Goal: Task Accomplishment & Management: Use online tool/utility

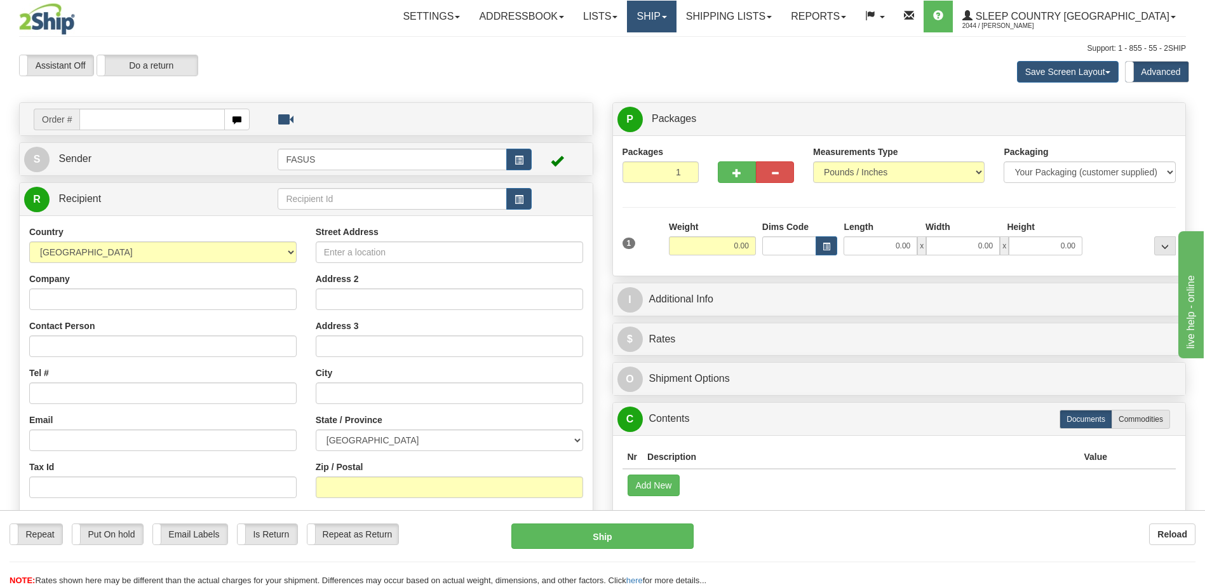
click at [667, 16] on span at bounding box center [664, 17] width 5 height 3
click at [663, 62] on span "OnHold / Order Queue" at bounding box center [619, 61] width 90 height 10
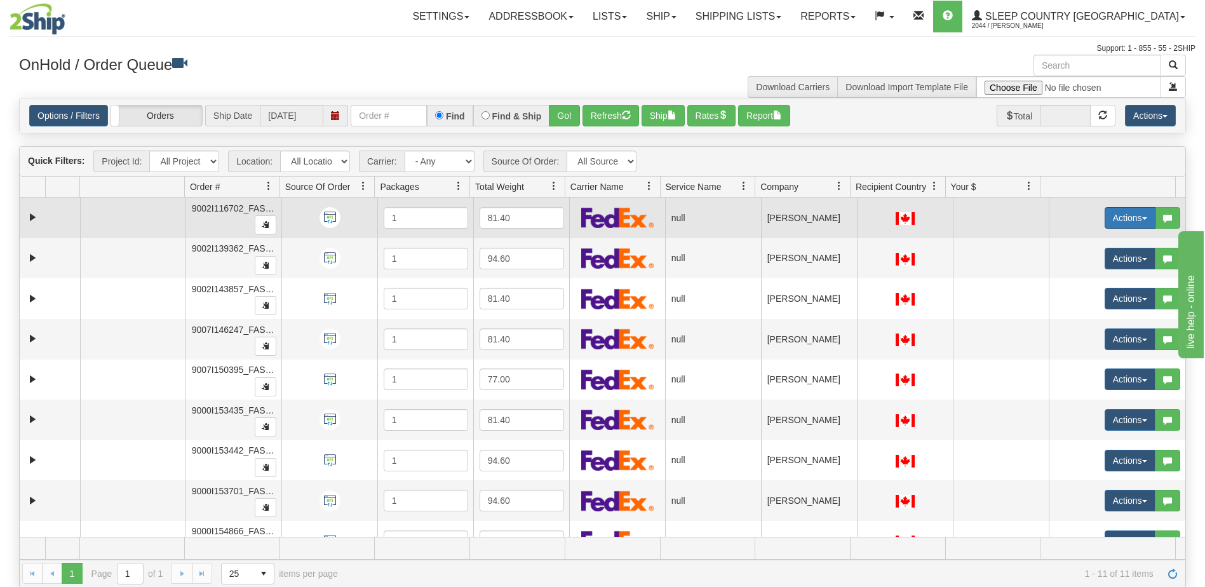
click at [1114, 216] on button "Actions" at bounding box center [1130, 218] width 51 height 22
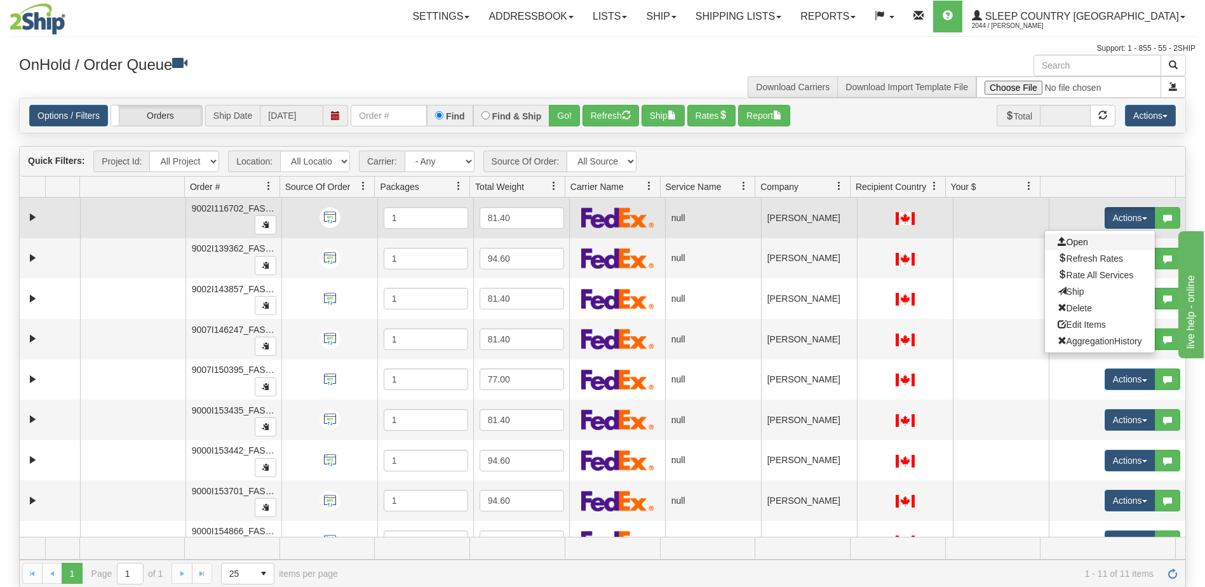
click at [1081, 245] on link "Open" at bounding box center [1100, 242] width 110 height 17
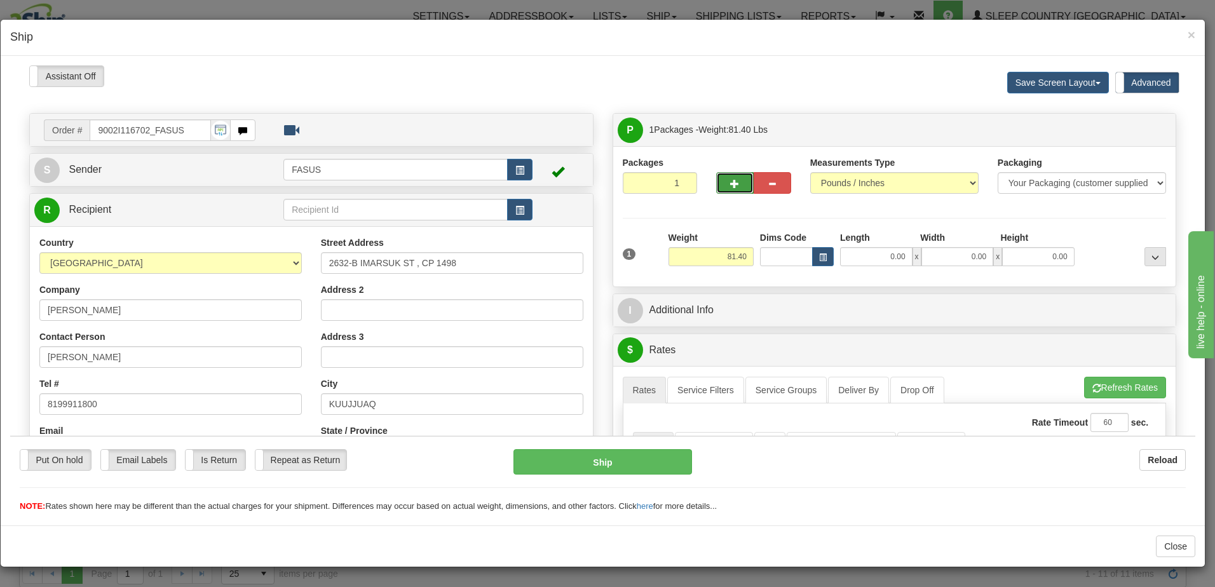
click at [730, 180] on span "button" at bounding box center [734, 183] width 9 height 8
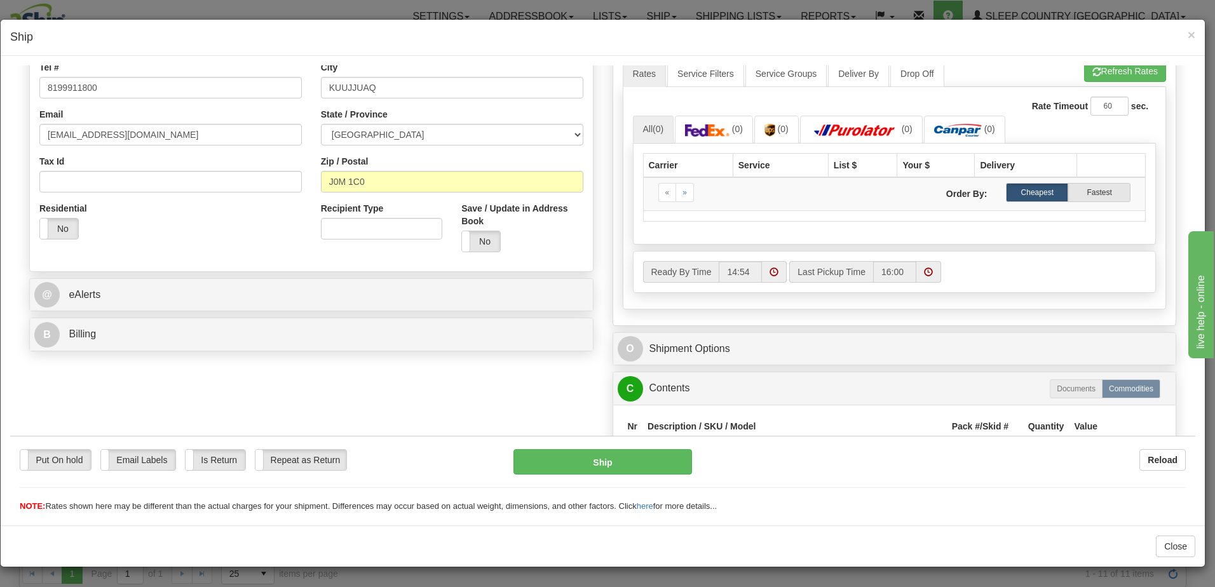
scroll to position [318, 0]
click at [710, 127] on img at bounding box center [707, 128] width 44 height 13
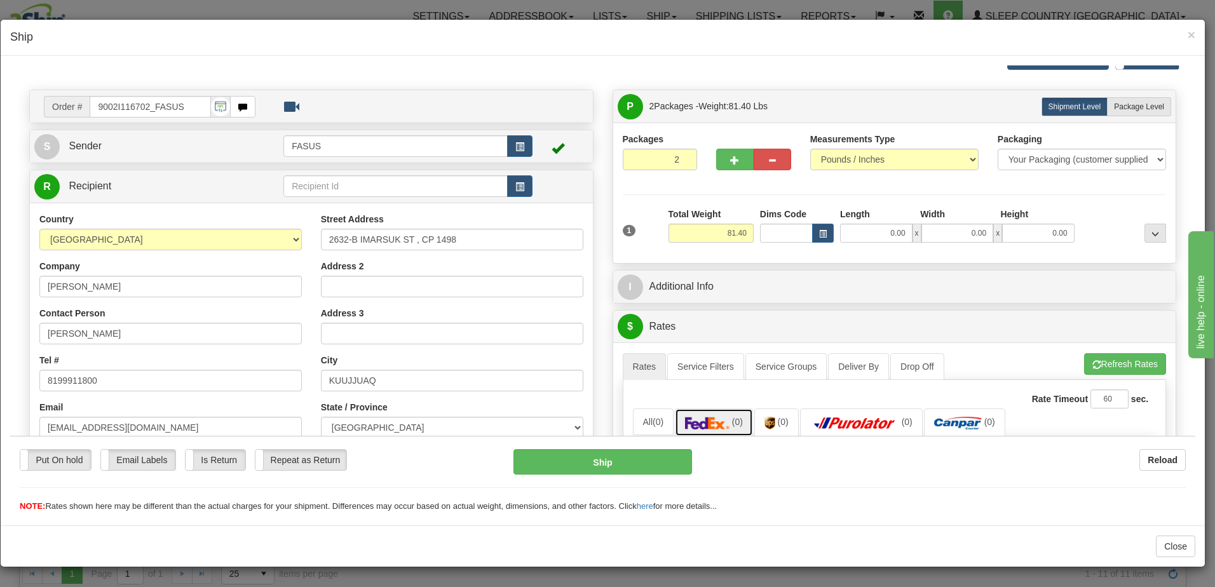
scroll to position [0, 0]
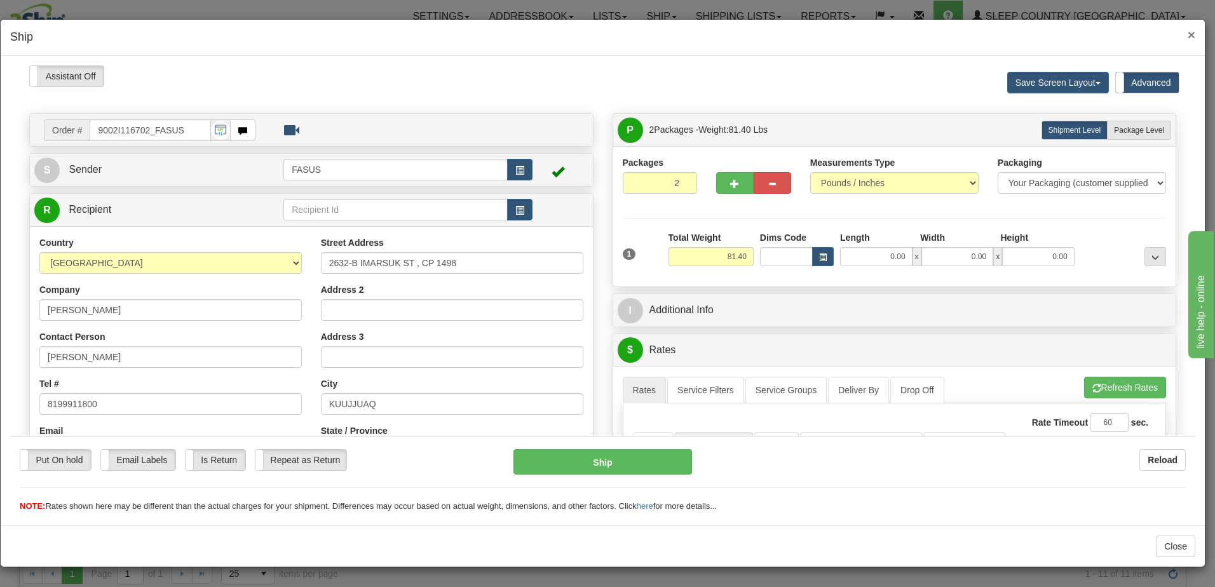
click at [1192, 35] on span "×" at bounding box center [1191, 34] width 8 height 15
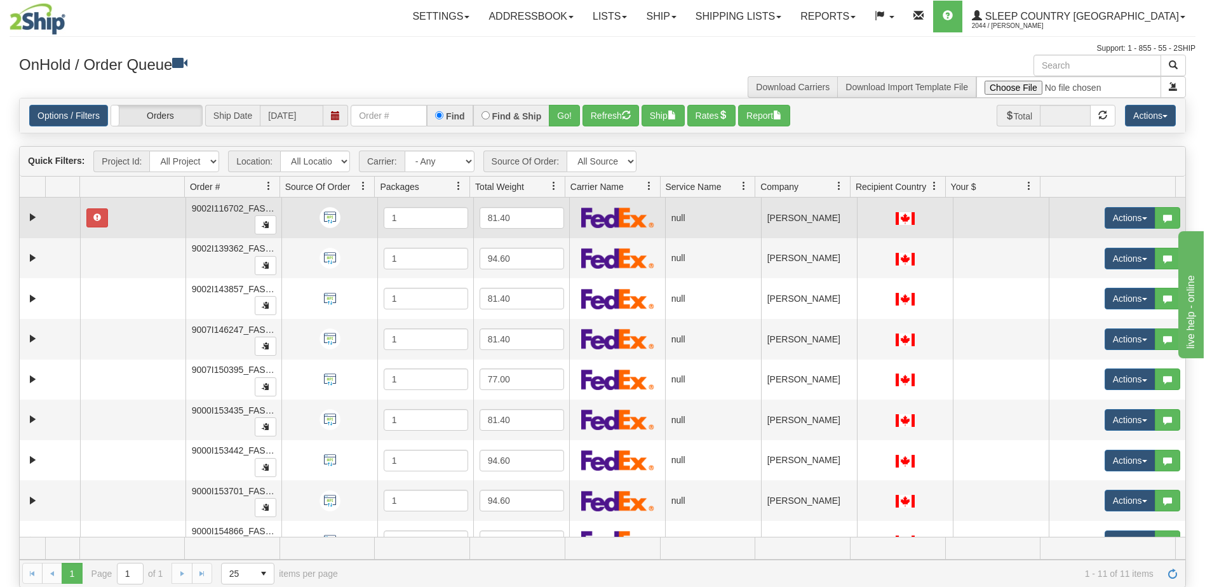
click at [1008, 219] on td at bounding box center [1001, 218] width 96 height 41
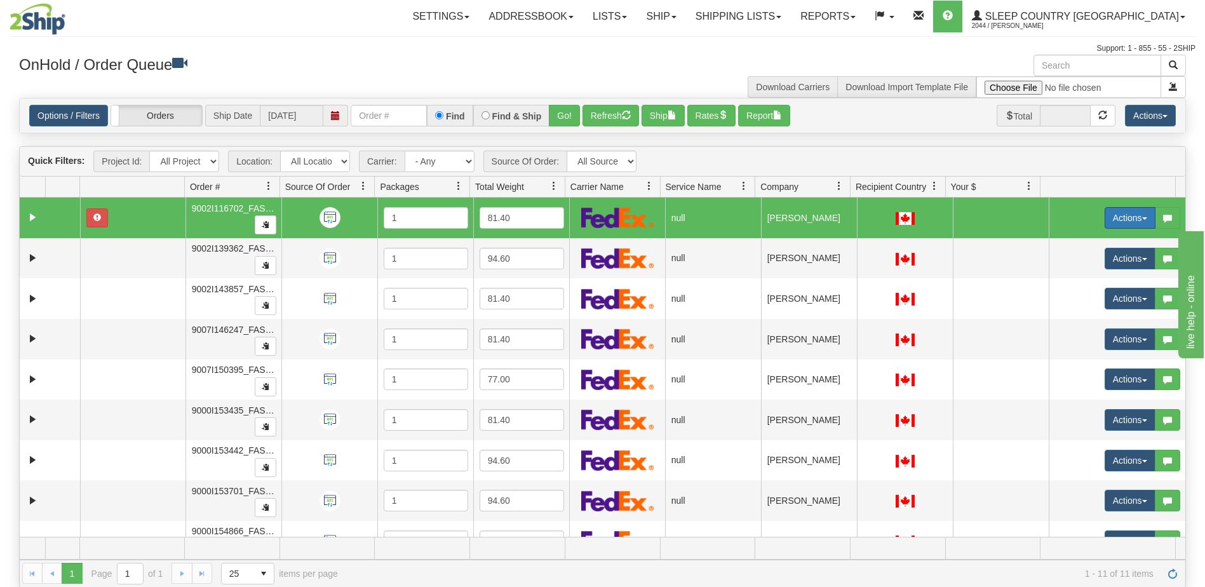
click at [1112, 222] on button "Actions" at bounding box center [1130, 218] width 51 height 22
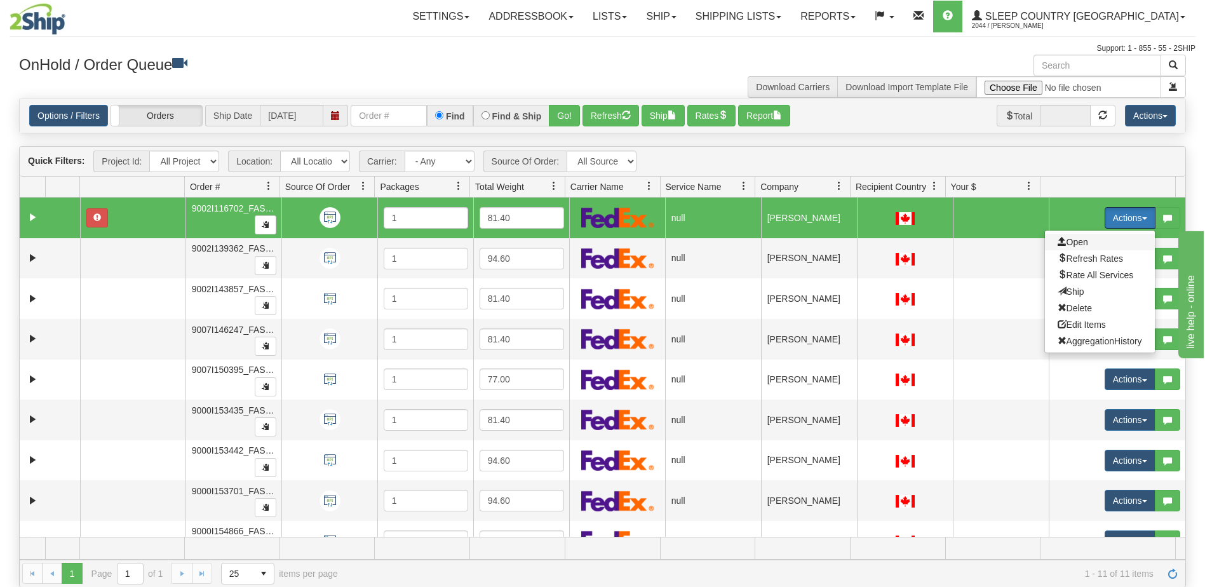
click at [1069, 245] on span "Open" at bounding box center [1073, 242] width 30 height 10
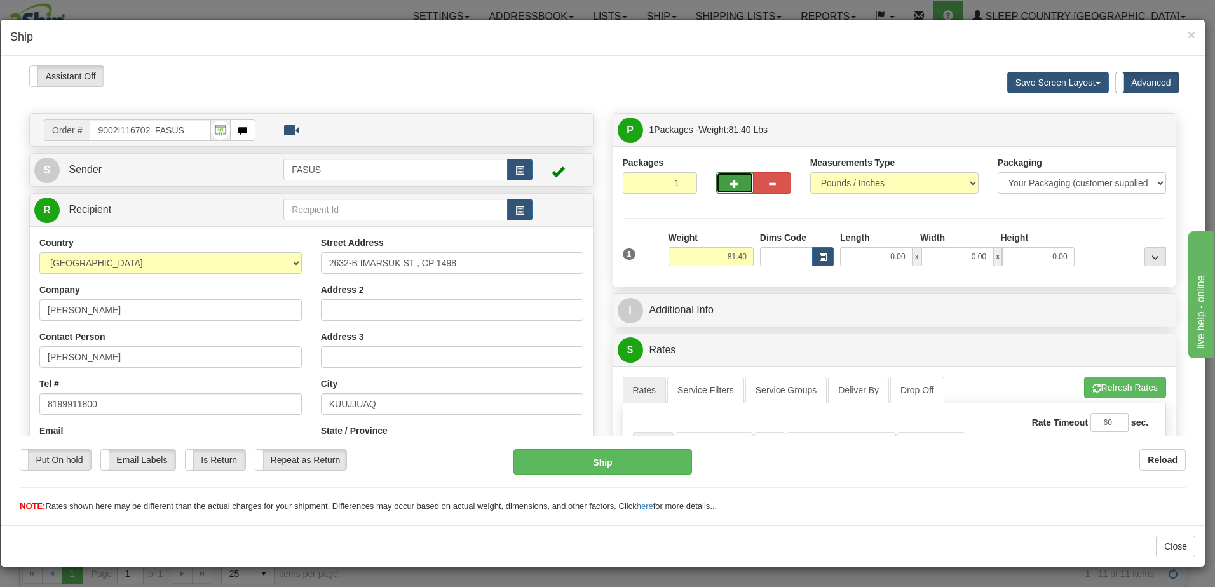
click at [730, 182] on span "button" at bounding box center [734, 183] width 9 height 8
type input "2"
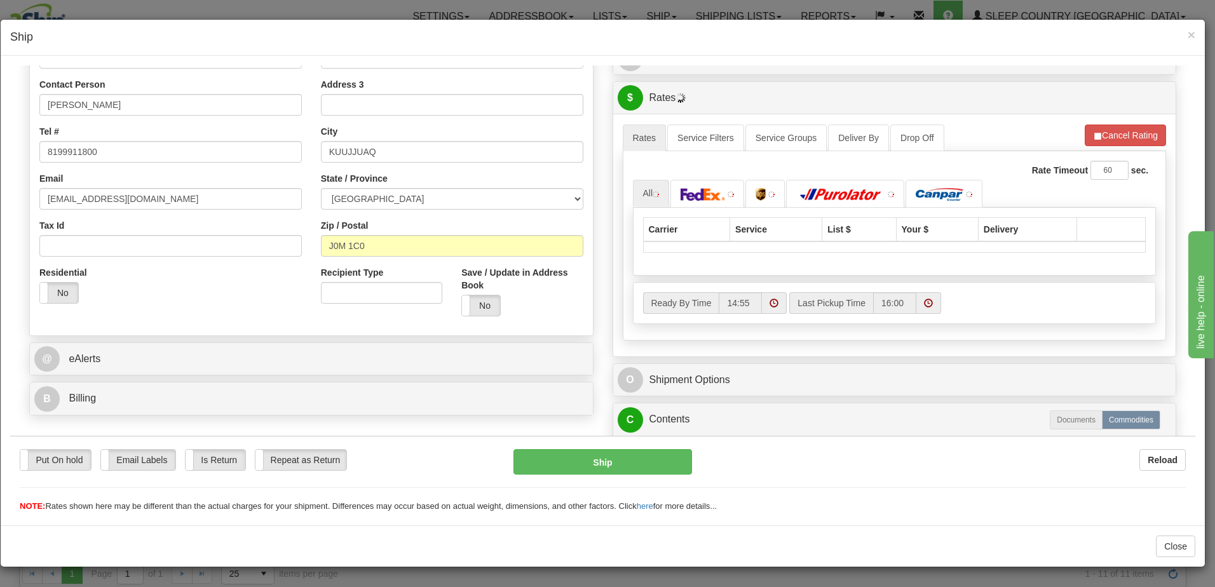
scroll to position [254, 0]
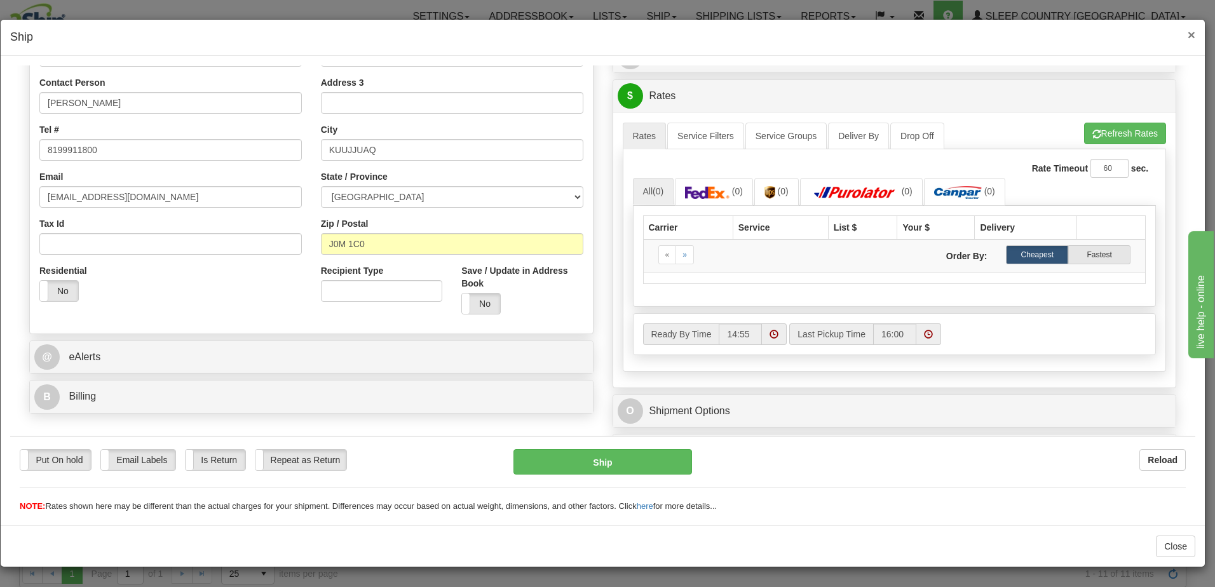
click at [1193, 34] on span "×" at bounding box center [1191, 34] width 8 height 15
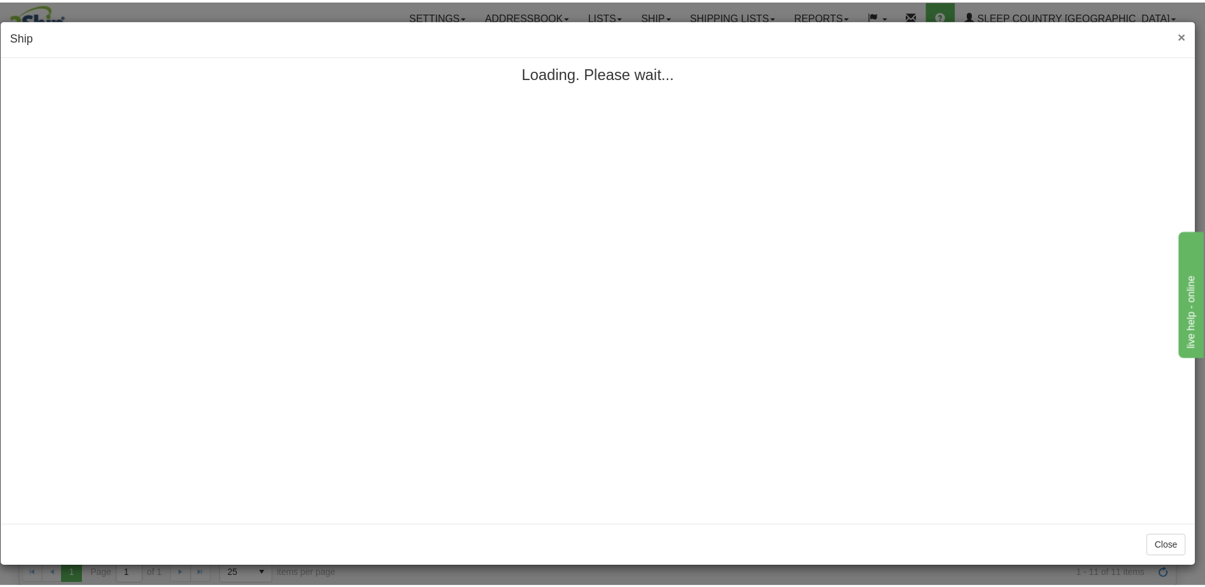
scroll to position [0, 0]
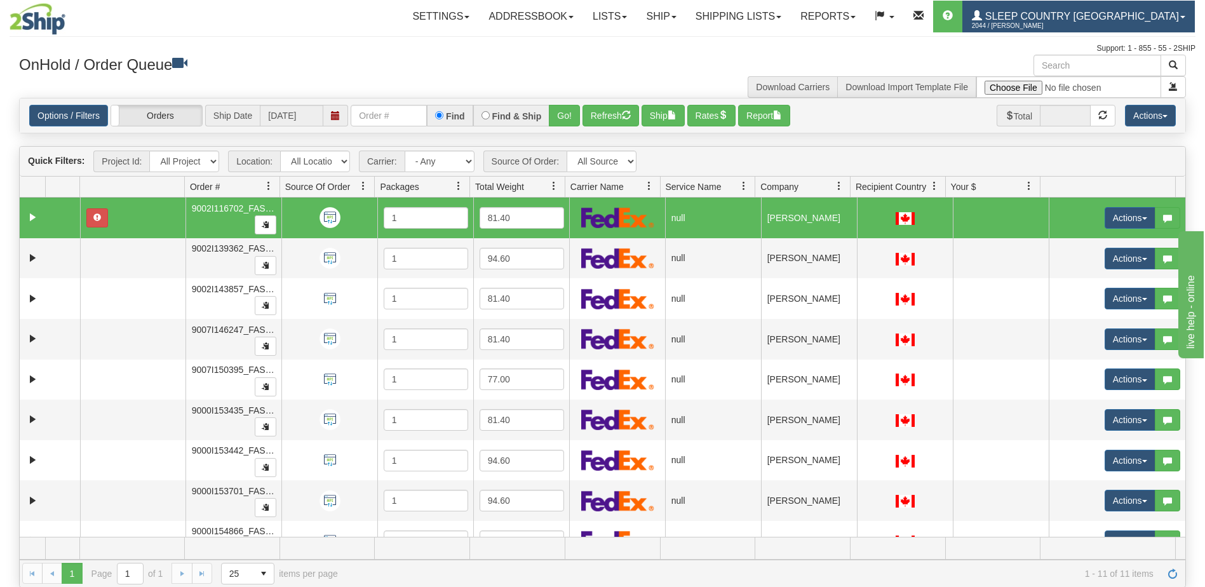
click at [1080, 17] on span "Sleep Country [GEOGRAPHIC_DATA]" at bounding box center [1080, 16] width 197 height 11
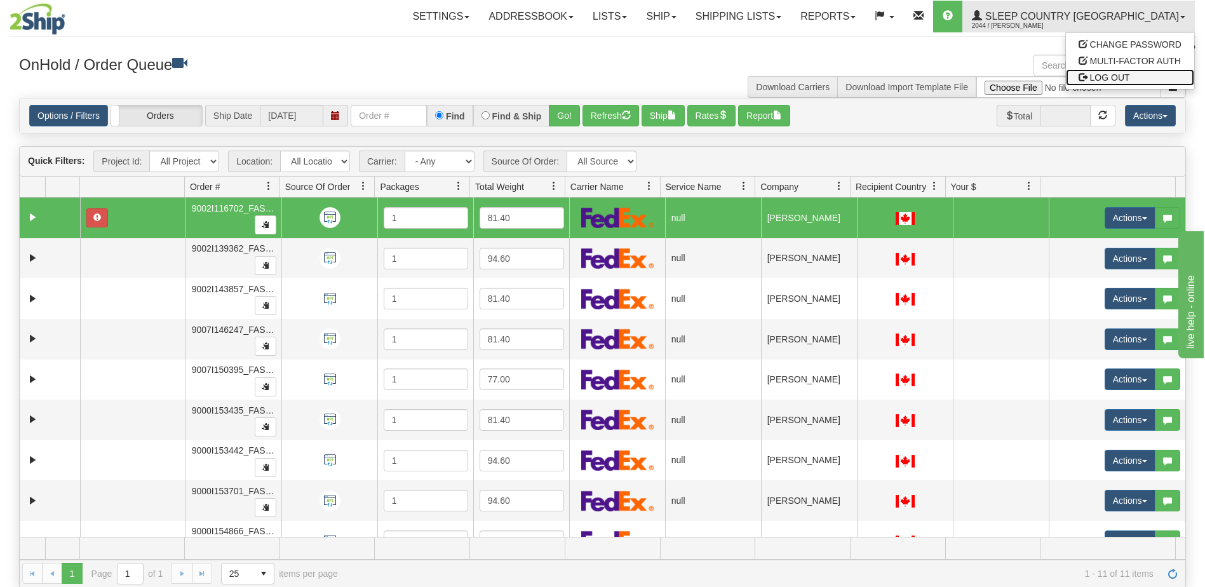
click at [1091, 76] on span "LOG OUT" at bounding box center [1110, 77] width 40 height 10
